Goal: Transaction & Acquisition: Book appointment/travel/reservation

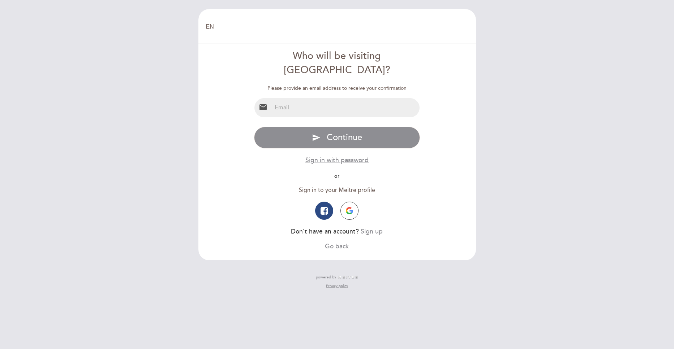
click at [298, 98] on input "email" at bounding box center [346, 107] width 148 height 19
type input "[PERSON_NAME][EMAIL_ADDRESS][DOMAIN_NAME]"
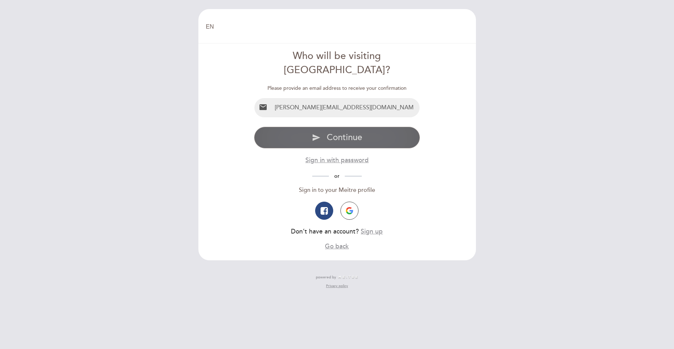
click at [345, 132] on span "Continue" at bounding box center [344, 137] width 35 height 10
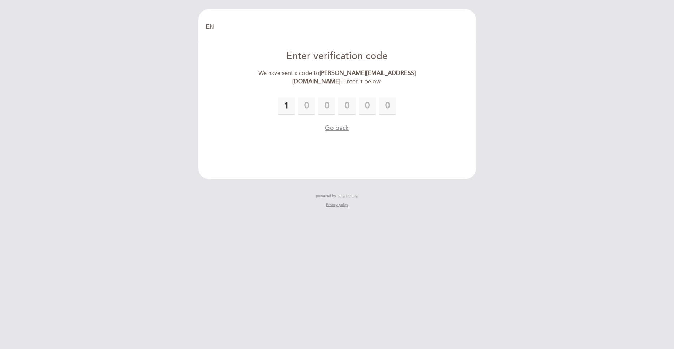
type input "1"
type input "7"
type input "6"
type input "2"
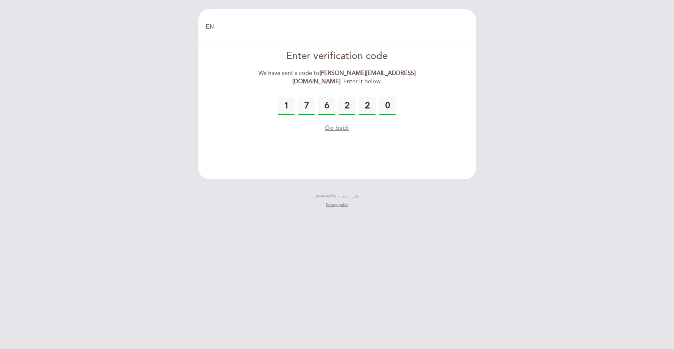
type input "0"
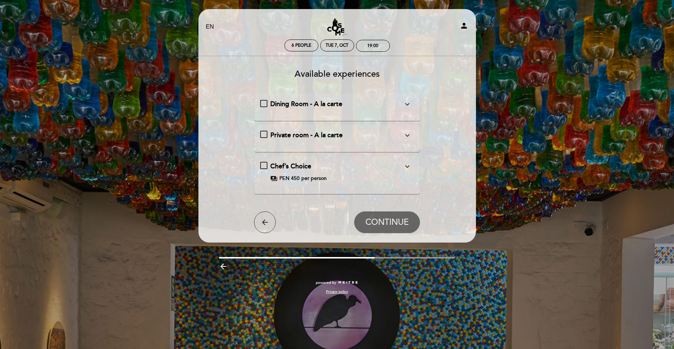
click at [408, 102] on icon "expand_more" at bounding box center [407, 104] width 9 height 9
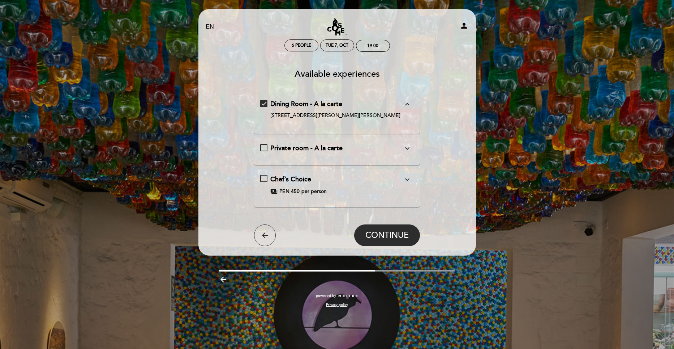
click at [408, 102] on icon "expand_less" at bounding box center [407, 104] width 9 height 9
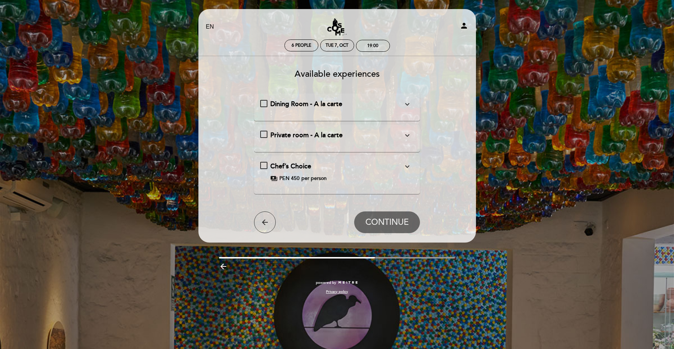
click at [405, 164] on icon "expand_more" at bounding box center [407, 166] width 9 height 9
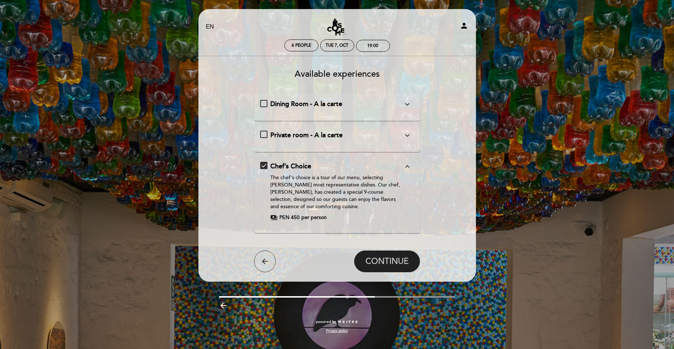
click at [384, 263] on span "CONTINUE" at bounding box center [387, 261] width 43 height 10
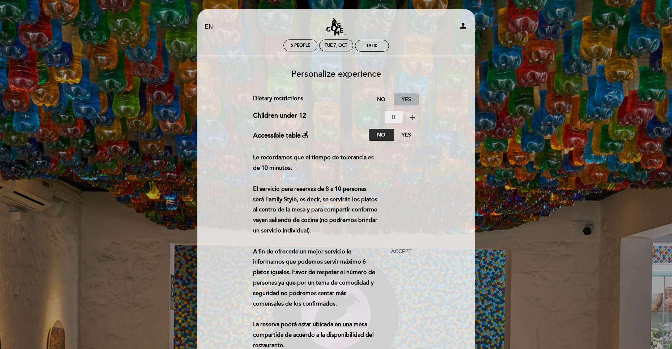
click at [409, 97] on label "Yes" at bounding box center [406, 99] width 25 height 12
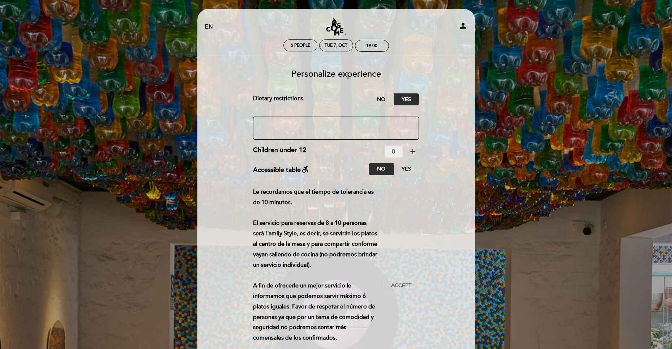
click at [280, 124] on textarea at bounding box center [336, 127] width 166 height 23
click at [378, 127] on textarea at bounding box center [336, 127] width 166 height 23
click at [343, 130] on textarea at bounding box center [336, 127] width 166 height 23
type textarea "My husband does not take beef but lamb and I take beef but not lamb. The other …"
click at [461, 26] on icon "person" at bounding box center [463, 25] width 9 height 9
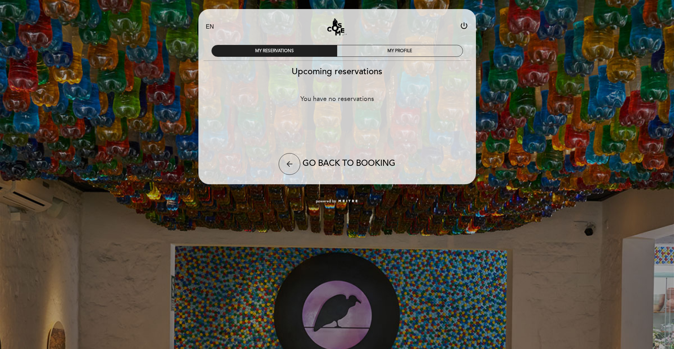
click at [301, 47] on div "MY RESERVATIONS" at bounding box center [274, 50] width 125 height 11
click at [299, 51] on div "MY RESERVATIONS" at bounding box center [274, 50] width 125 height 11
click at [294, 169] on button "arrow_back" at bounding box center [290, 164] width 22 height 22
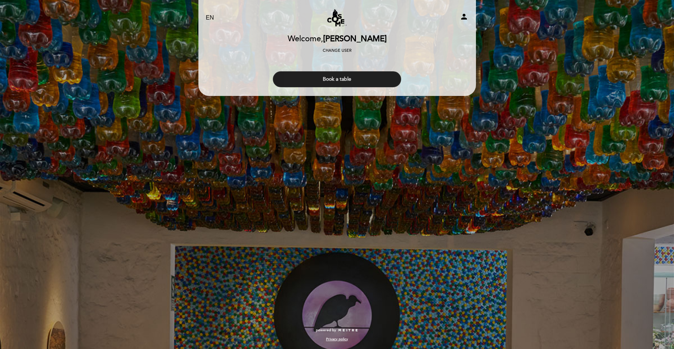
click at [344, 78] on button "Book a table" at bounding box center [337, 79] width 128 height 16
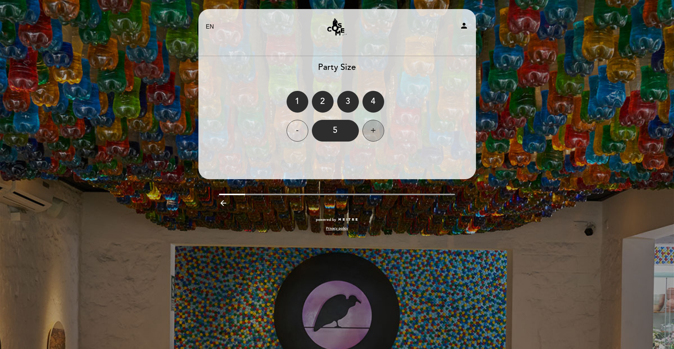
click at [378, 125] on div "+" at bounding box center [374, 131] width 22 height 22
click at [341, 131] on div "6" at bounding box center [335, 131] width 47 height 22
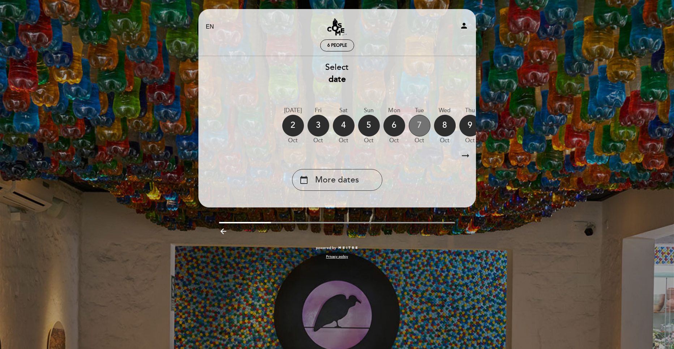
click at [417, 121] on div "7" at bounding box center [420, 126] width 22 height 22
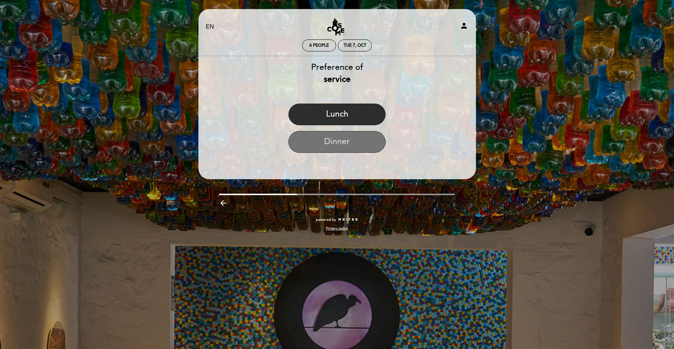
click at [348, 139] on button "Dinner" at bounding box center [337, 142] width 97 height 22
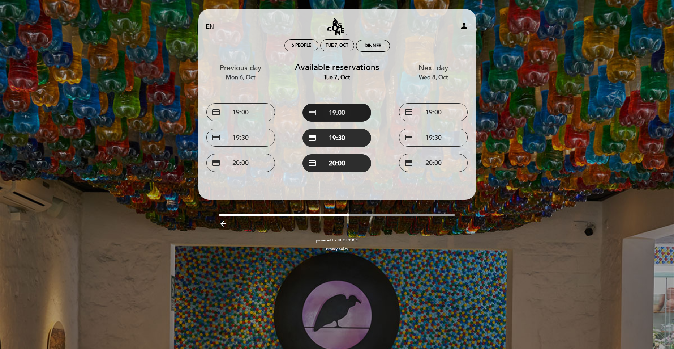
click at [350, 111] on button "credit_card 19:00" at bounding box center [337, 112] width 69 height 18
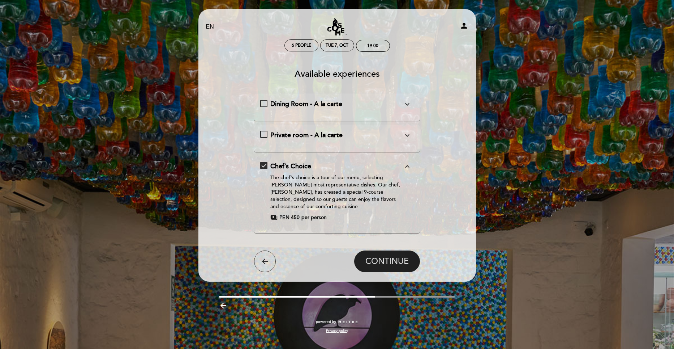
click at [400, 260] on span "CONTINUE" at bounding box center [387, 261] width 43 height 10
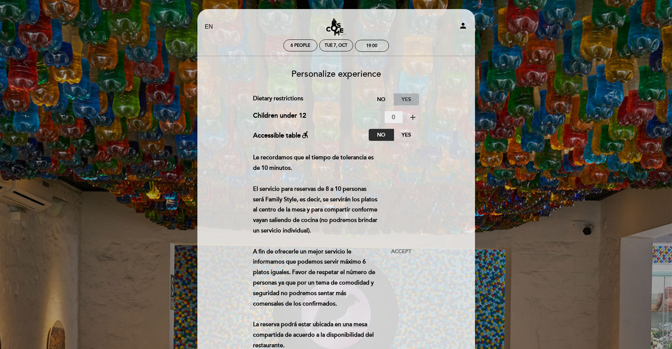
click at [405, 97] on label "Yes" at bounding box center [406, 99] width 25 height 12
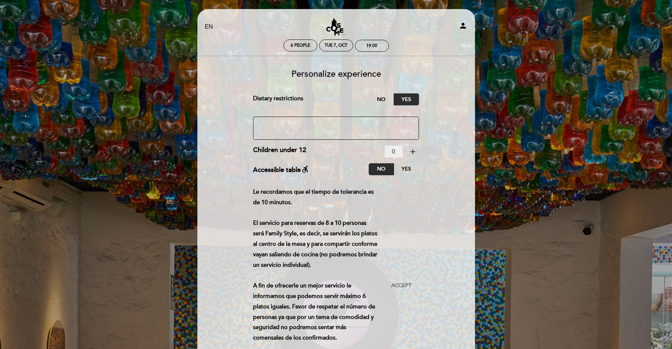
click at [269, 124] on textarea at bounding box center [336, 127] width 166 height 23
click at [344, 123] on textarea at bounding box center [336, 127] width 166 height 23
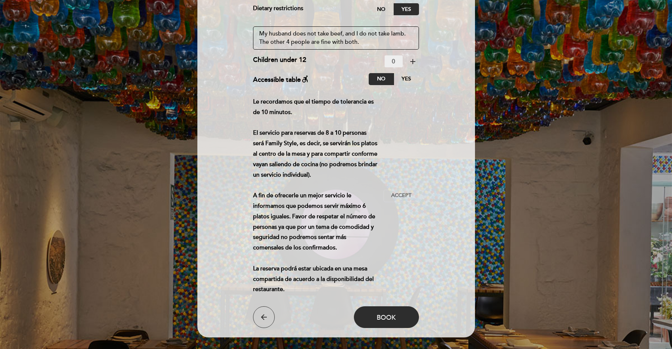
scroll to position [108, 0]
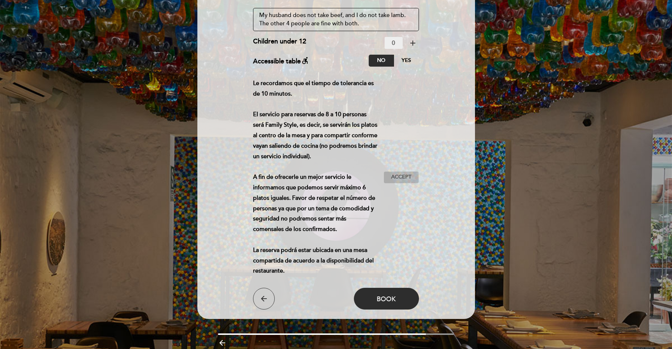
type textarea "My husband does not take beef, and I do not take lamb. The other 4 people are f…"
click at [400, 173] on span "Accept" at bounding box center [401, 177] width 20 height 8
click at [390, 299] on span "Book" at bounding box center [386, 298] width 19 height 8
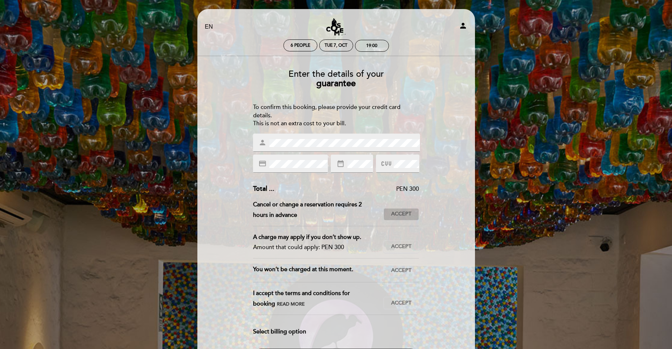
click at [405, 213] on span "Accept" at bounding box center [401, 214] width 20 height 8
click at [400, 248] on span "Accept" at bounding box center [401, 247] width 20 height 8
click at [404, 273] on span "Accept" at bounding box center [401, 271] width 20 height 8
click at [399, 301] on span "Accept" at bounding box center [401, 303] width 20 height 8
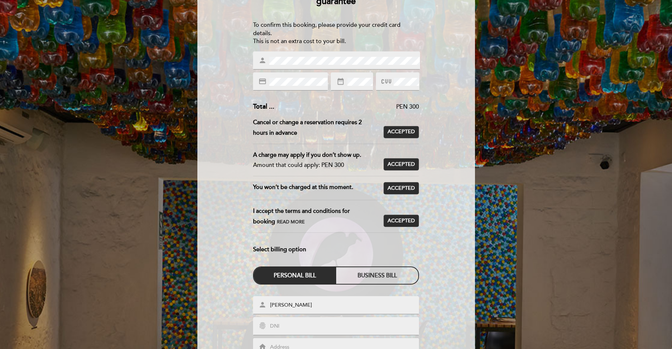
scroll to position [108, 0]
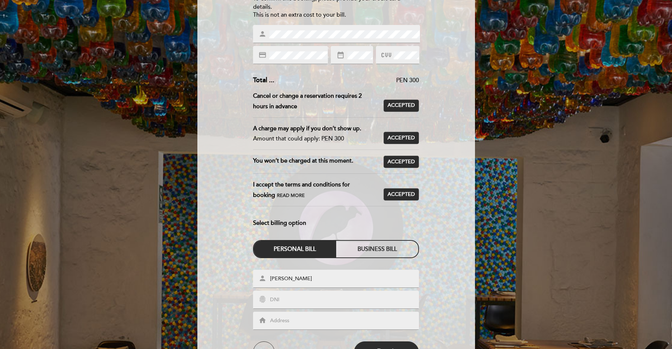
click at [286, 246] on div "Personal bill" at bounding box center [295, 248] width 82 height 17
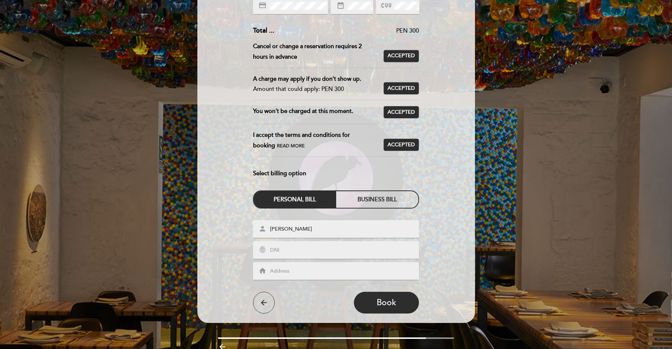
scroll to position [181, 0]
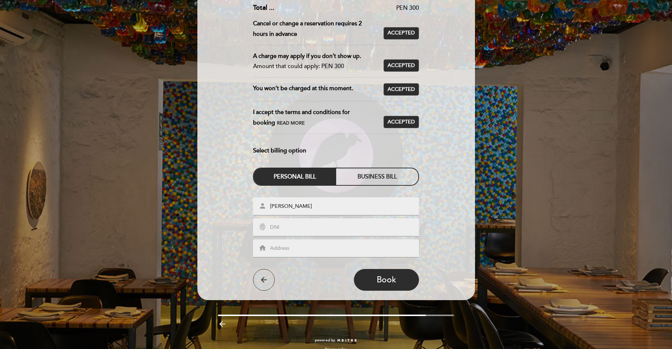
click at [291, 228] on input "text" at bounding box center [344, 227] width 150 height 8
type input "A70792361"
click at [279, 246] on input "text" at bounding box center [344, 248] width 150 height 8
type input "[STREET_ADDRESS]"
click at [396, 282] on span "Book" at bounding box center [387, 279] width 20 height 10
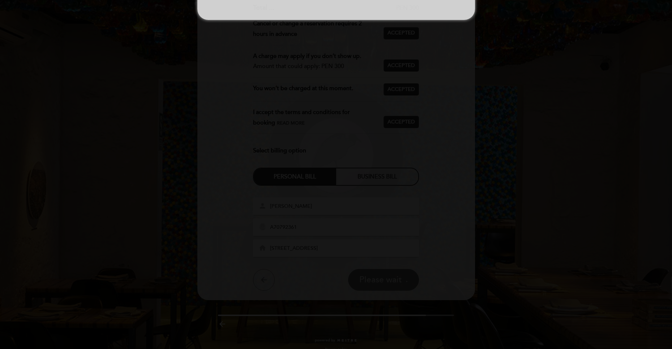
scroll to position [0, 0]
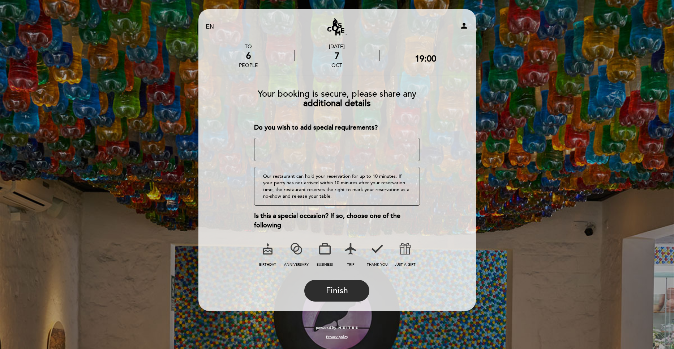
click at [334, 146] on textarea at bounding box center [337, 149] width 166 height 23
type textarea "Can I have a better understanding of the Chef choice menu ?"
click at [345, 292] on span "Finish" at bounding box center [337, 290] width 22 height 10
